Goal: Information Seeking & Learning: Learn about a topic

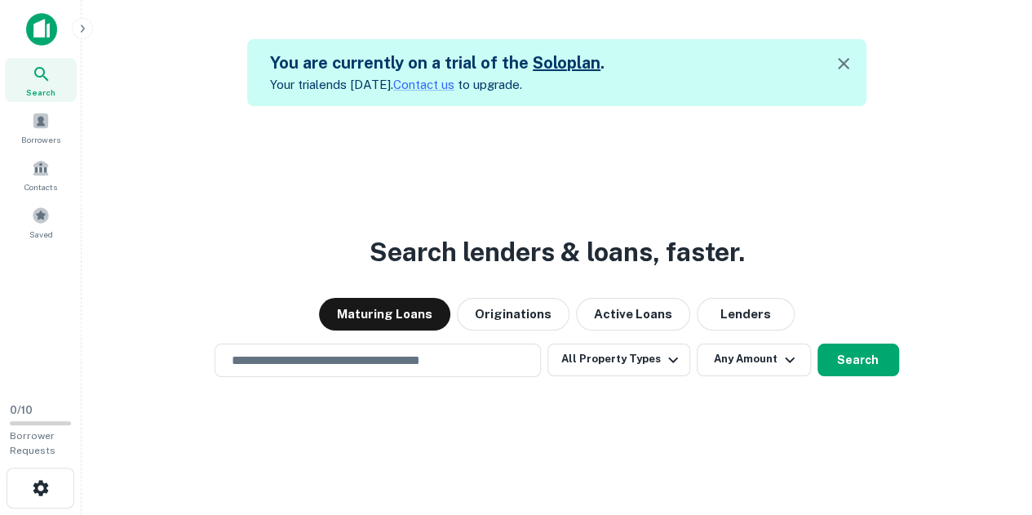
click at [251, 241] on div "Search lenders & loans, faster. Maturing Loans Originations Active Loans Lender…" at bounding box center [557, 363] width 924 height 515
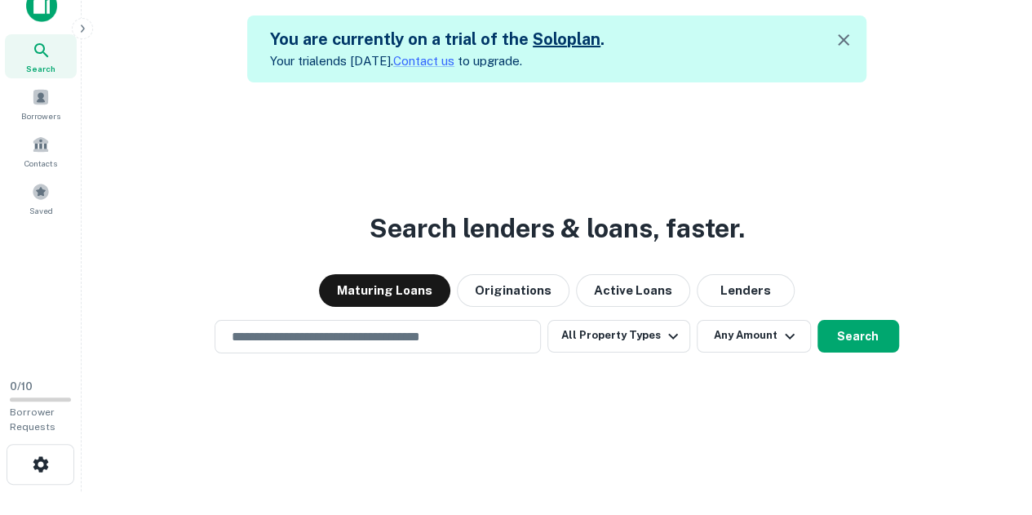
scroll to position [26, 0]
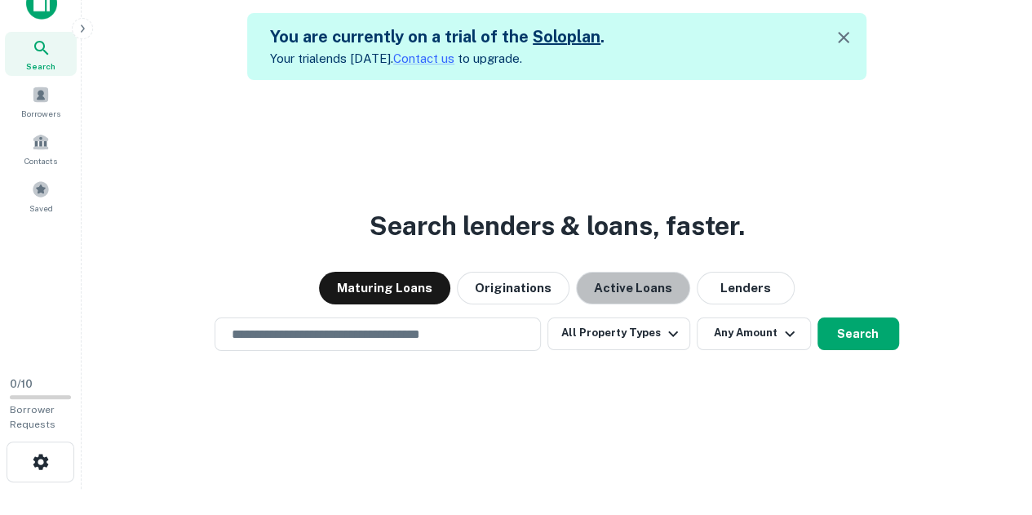
click at [628, 280] on button "Active Loans" at bounding box center [633, 288] width 114 height 33
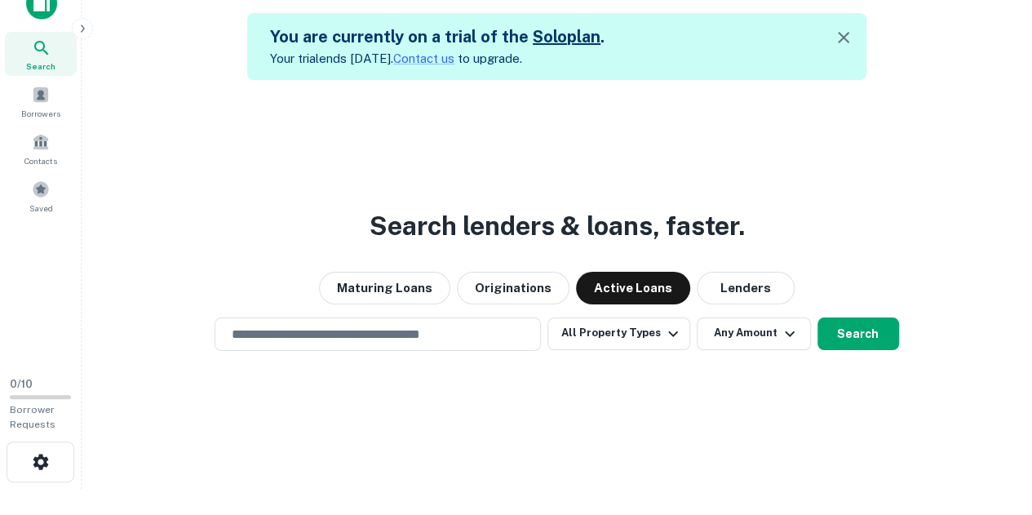
click at [404, 283] on button "Maturing Loans" at bounding box center [384, 288] width 131 height 33
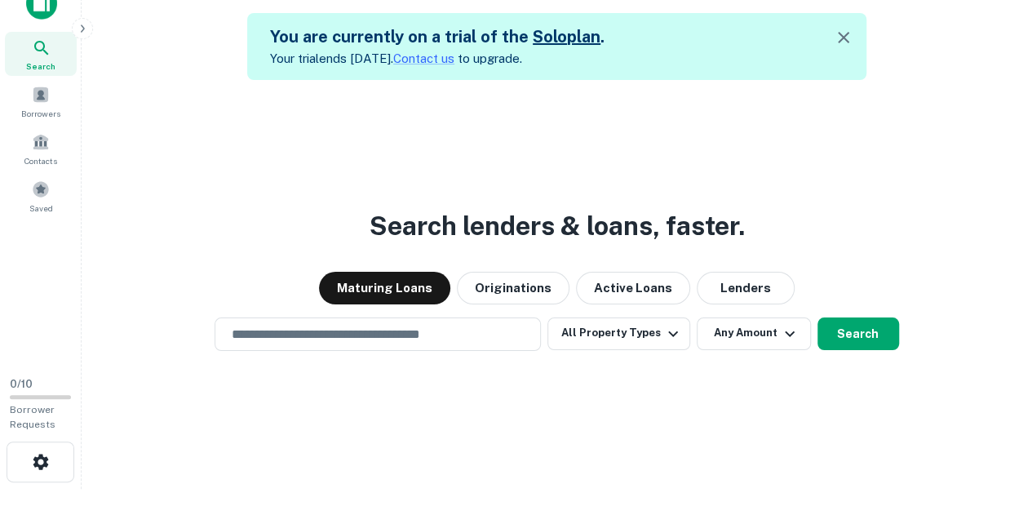
click at [444, 334] on input "text" at bounding box center [378, 334] width 312 height 19
click at [166, 270] on div "Search lenders & loans, faster. Maturing Loans Originations Active Loans Lender…" at bounding box center [557, 337] width 924 height 515
click at [333, 81] on div "Search lenders & loans, faster. Maturing Loans Originations Active Loans Lender…" at bounding box center [557, 337] width 924 height 515
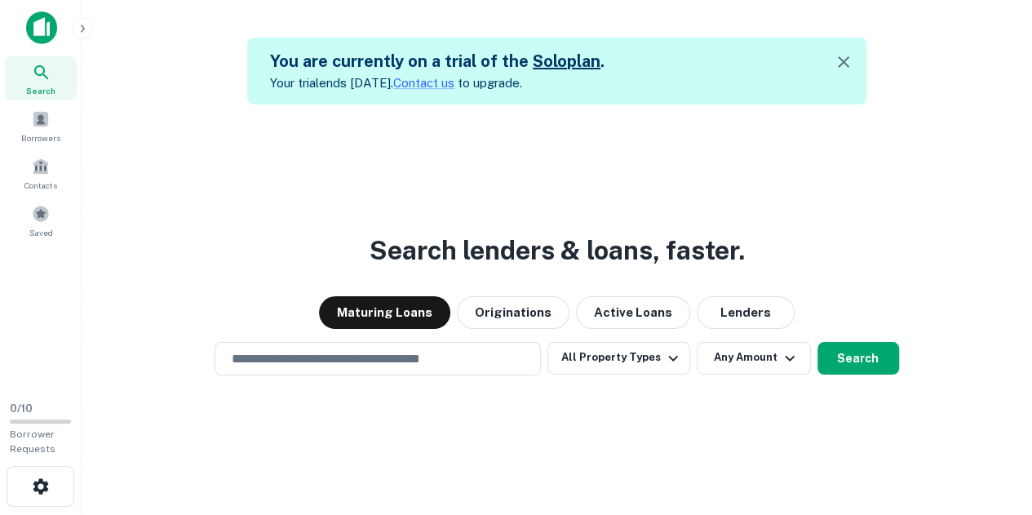
scroll to position [0, 0]
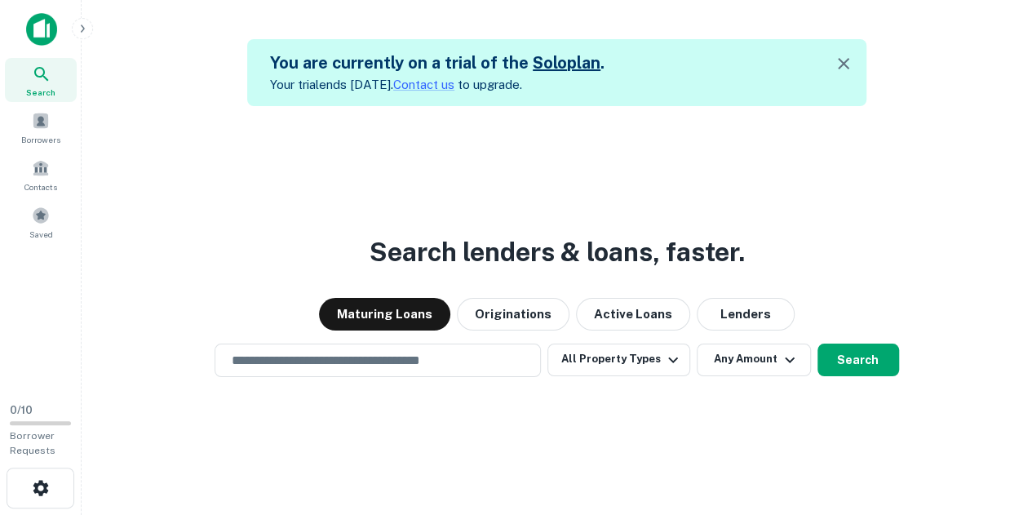
click at [44, 24] on img at bounding box center [41, 29] width 31 height 33
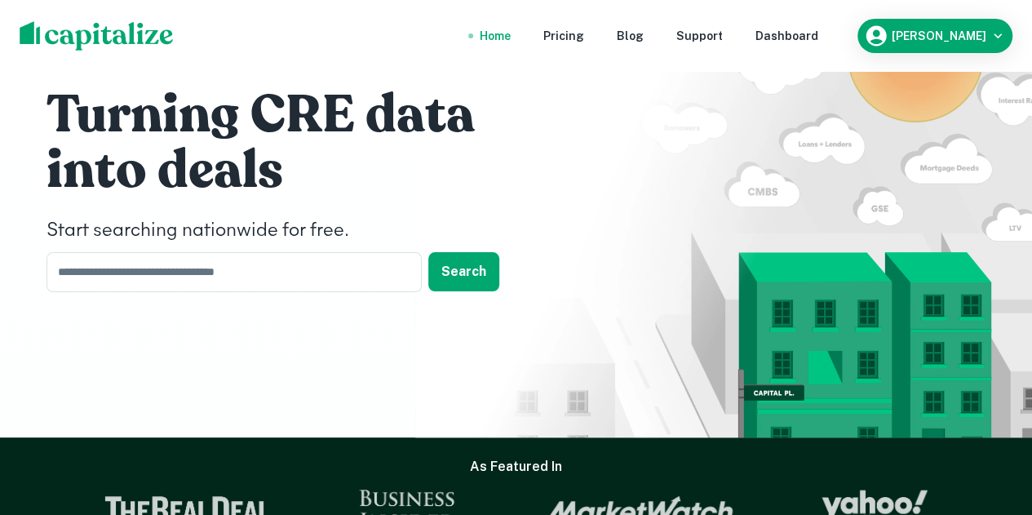
click at [910, 29] on div "[PERSON_NAME]" at bounding box center [935, 36] width 142 height 24
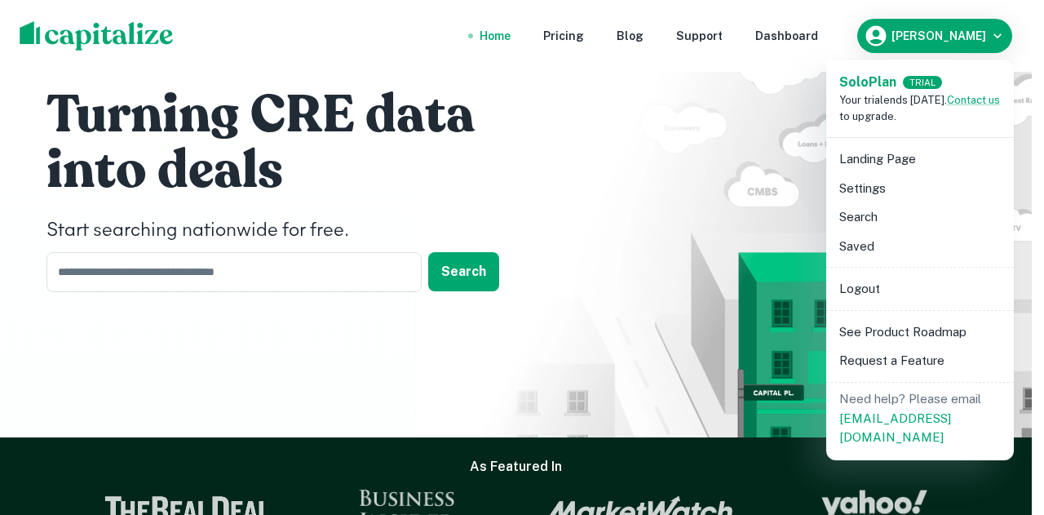
click at [876, 212] on li "Search" at bounding box center [920, 216] width 175 height 29
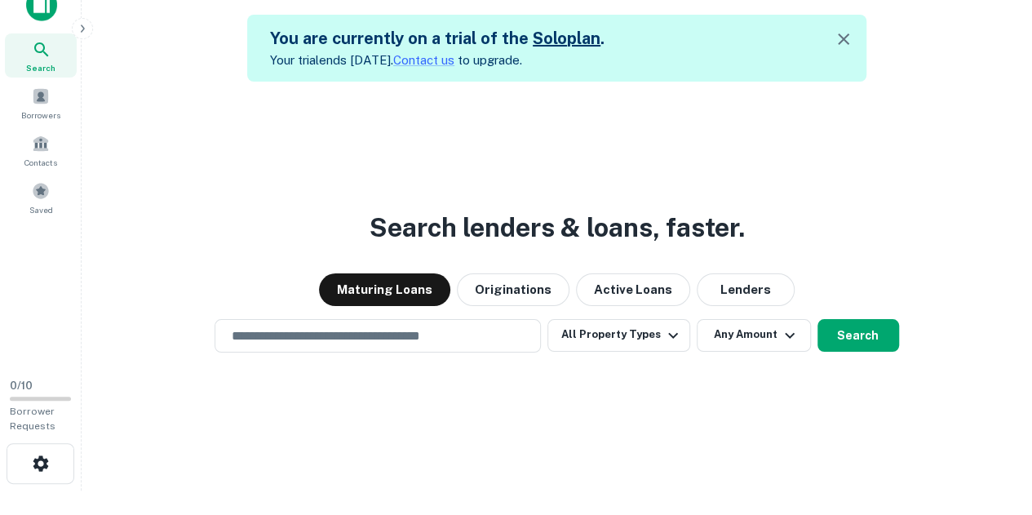
scroll to position [26, 0]
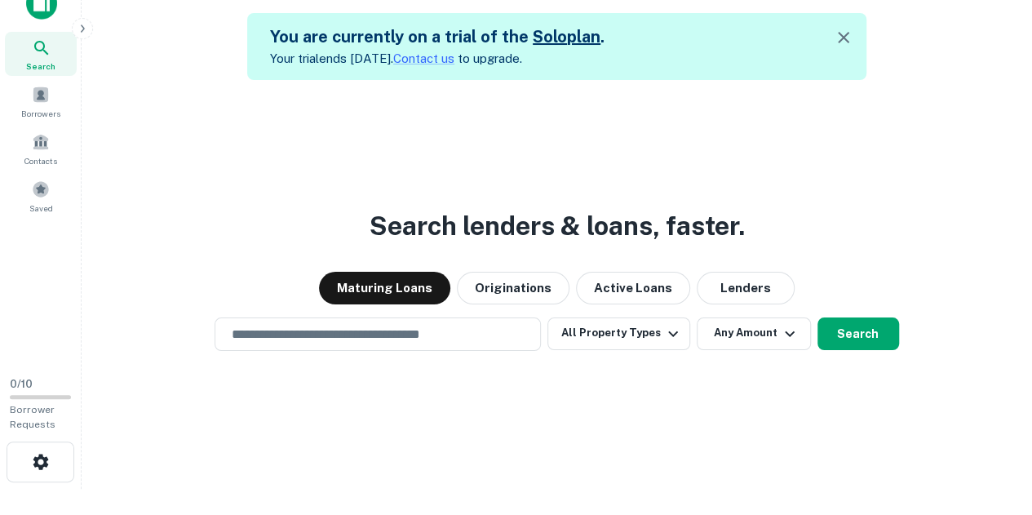
click at [409, 329] on input "text" at bounding box center [378, 334] width 312 height 19
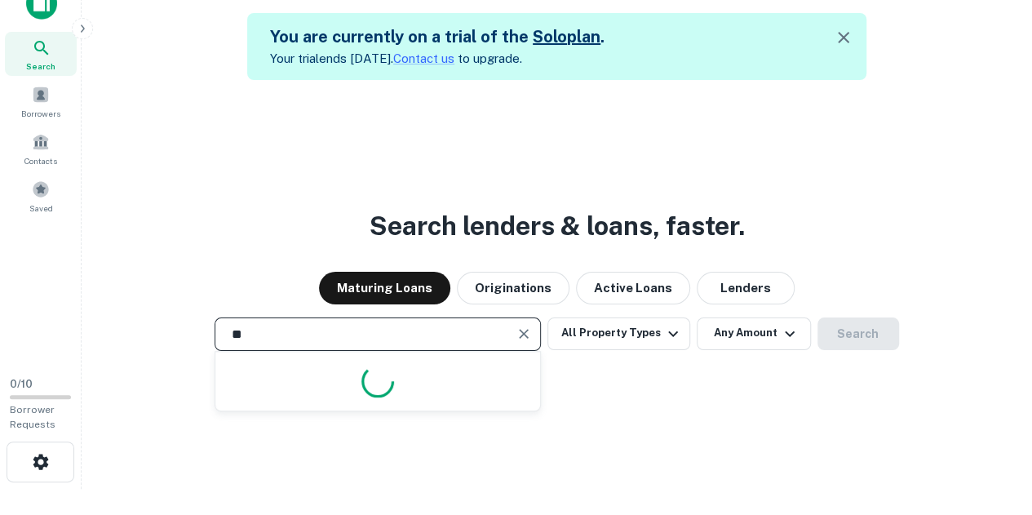
type input "*"
click at [757, 352] on div "Search lenders & loans, faster. Maturing Loans Originations Active Loans Lender…" at bounding box center [557, 337] width 924 height 515
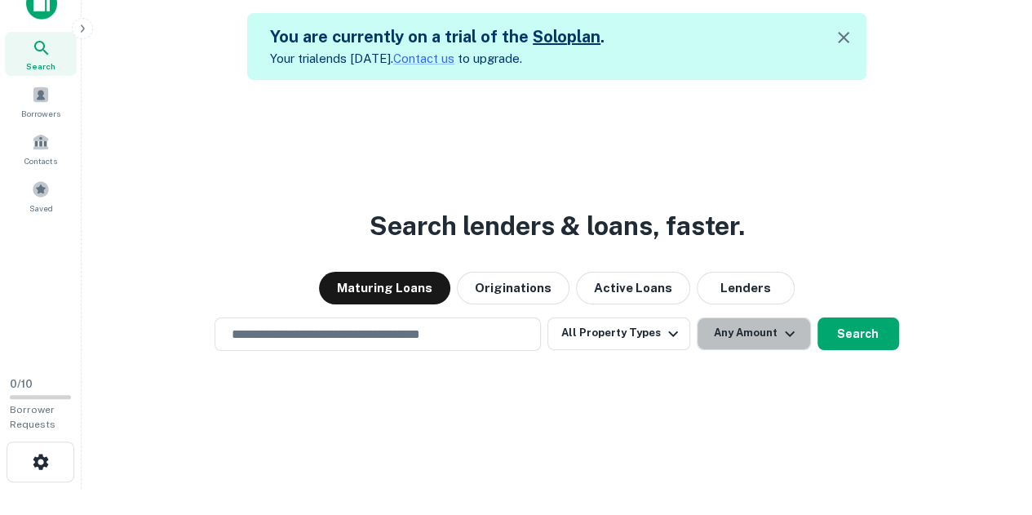
click at [754, 342] on button "Any Amount" at bounding box center [754, 333] width 114 height 33
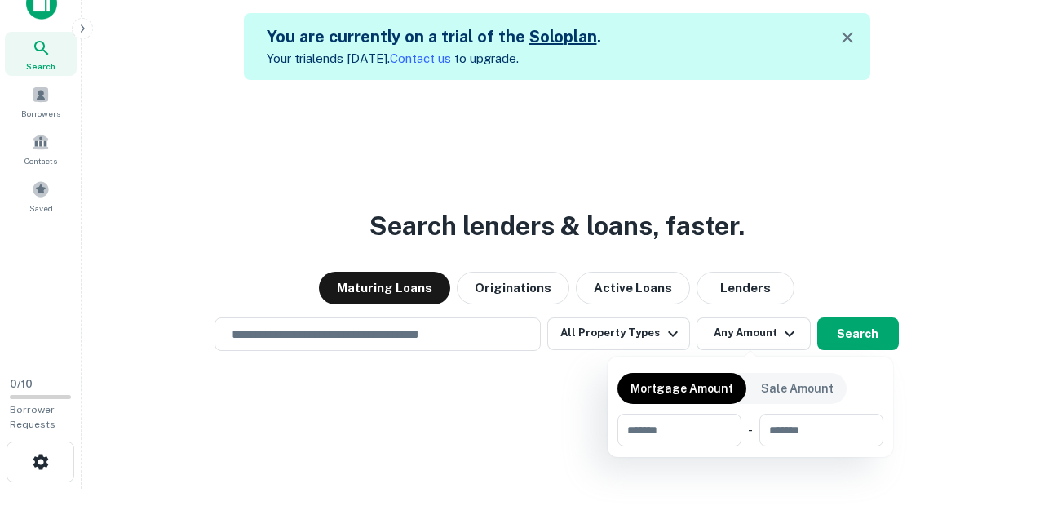
click at [883, 213] on div at bounding box center [522, 257] width 1044 height 515
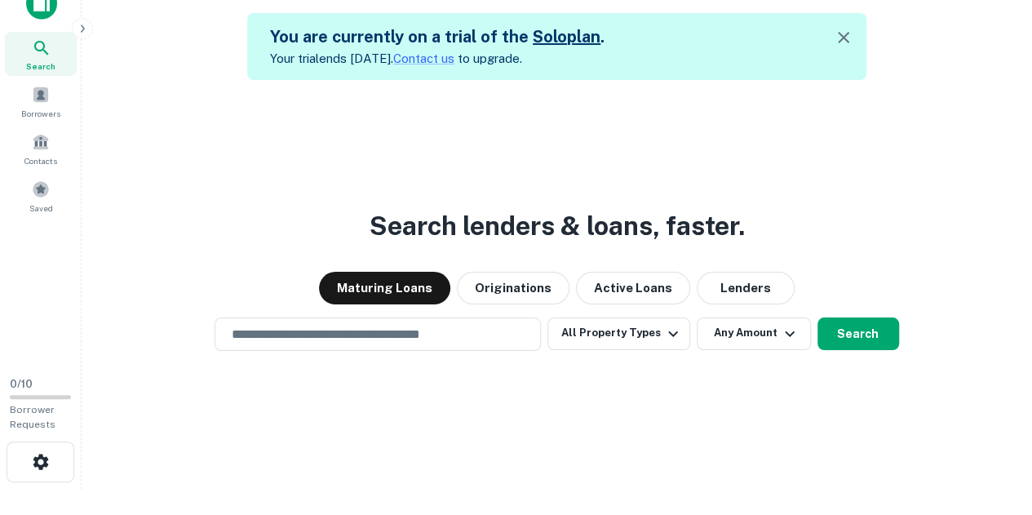
click at [390, 135] on div "Search lenders & loans, faster. Maturing Loans Originations Active Loans Lender…" at bounding box center [557, 337] width 924 height 515
click at [34, 476] on button "button" at bounding box center [41, 461] width 68 height 41
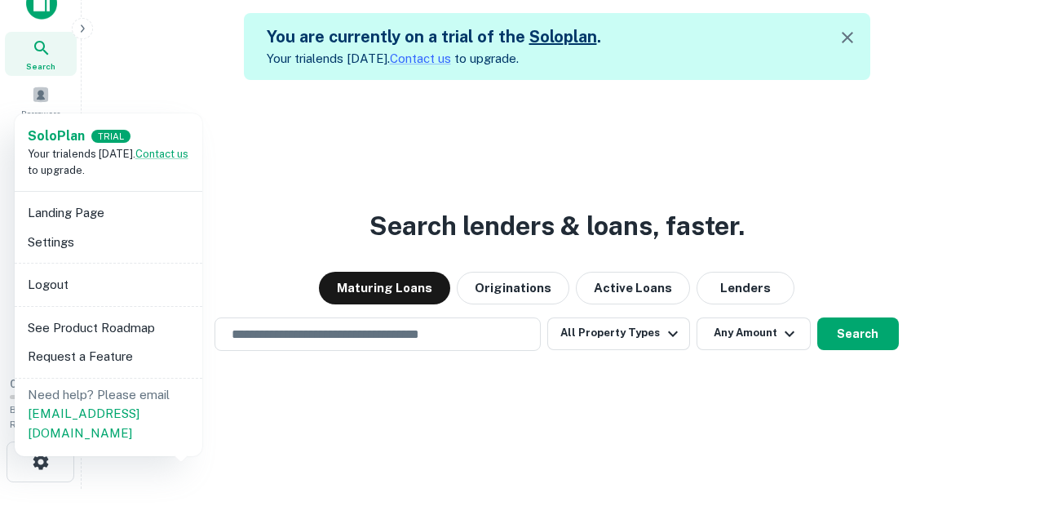
click at [287, 199] on div at bounding box center [522, 257] width 1044 height 515
